Goal: Task Accomplishment & Management: Manage account settings

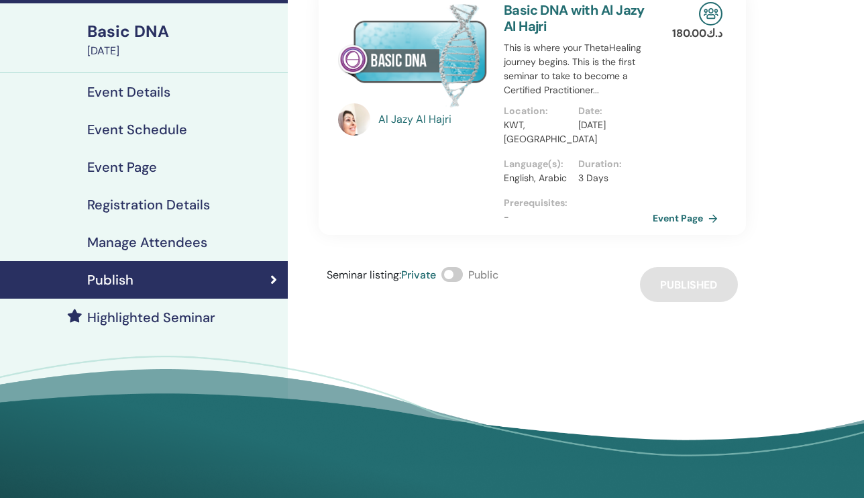
scroll to position [93, 0]
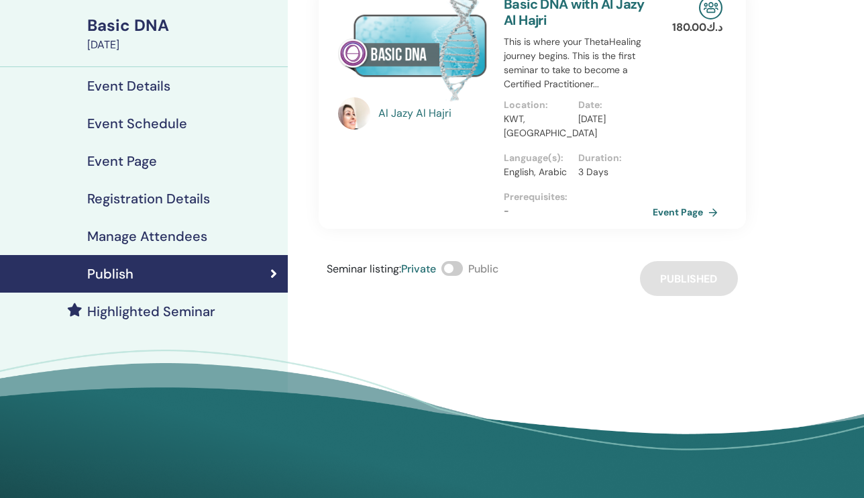
click at [185, 231] on h4 "Manage Attendees" at bounding box center [147, 236] width 120 height 16
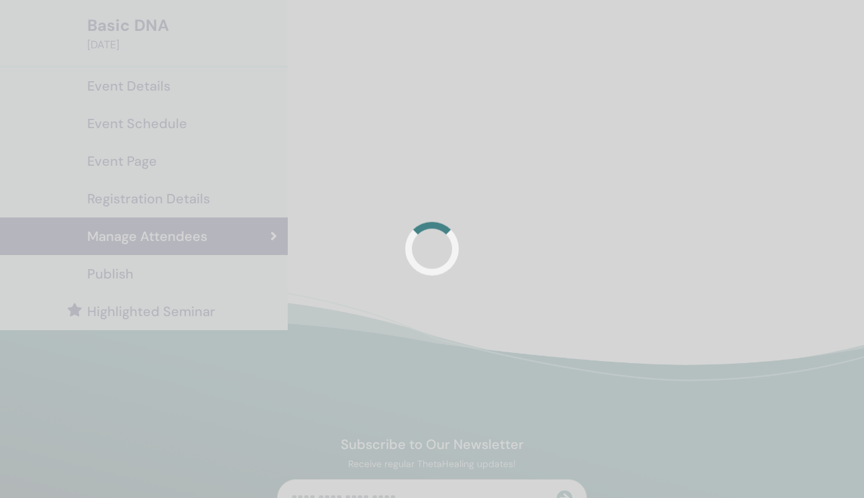
click at [462, 235] on div at bounding box center [432, 249] width 864 height 498
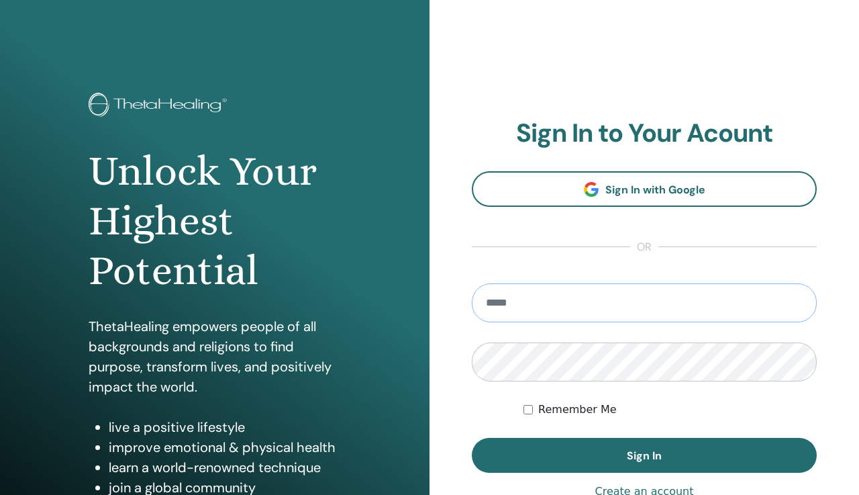
type input "**********"
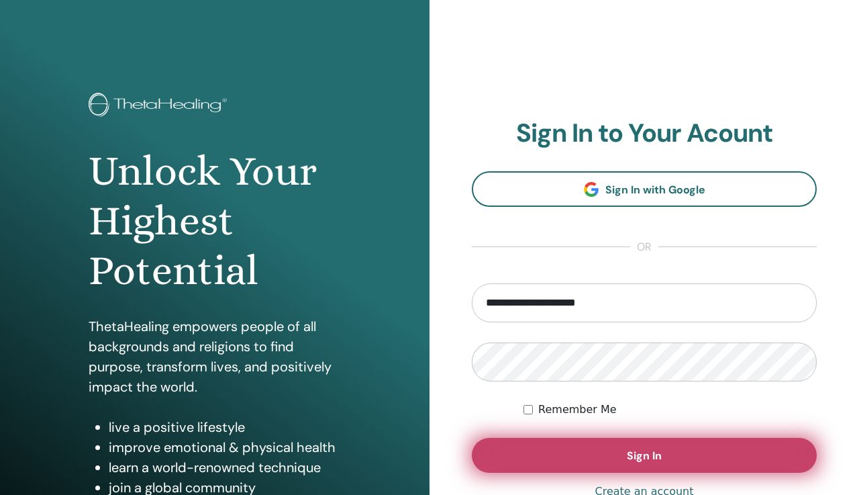
click at [581, 448] on button "Sign In" at bounding box center [644, 454] width 345 height 35
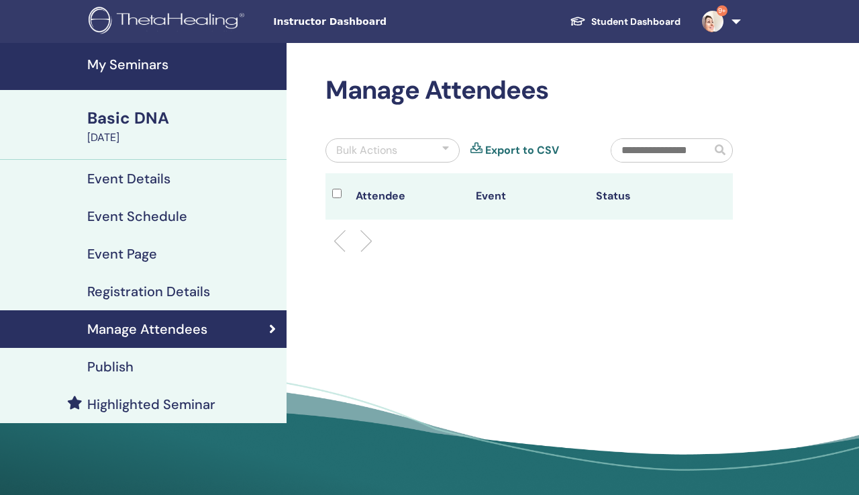
click at [527, 315] on div "Manage Attendees Bulk Actions Export to CSV Attendee Event Status" at bounding box center [573, 273] width 572 height 461
